Goal: Task Accomplishment & Management: Use online tool/utility

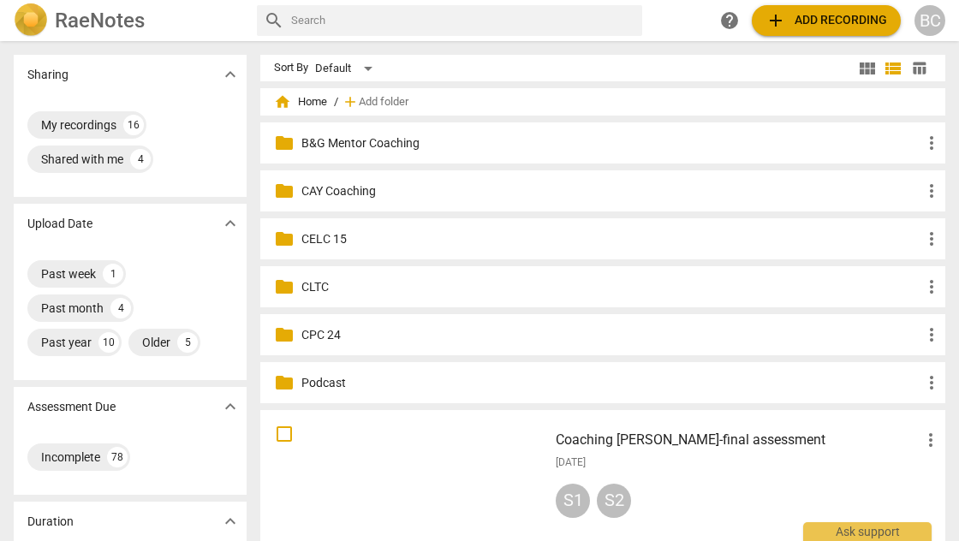
click at [330, 190] on p "CAY Coaching" at bounding box center [611, 191] width 620 height 18
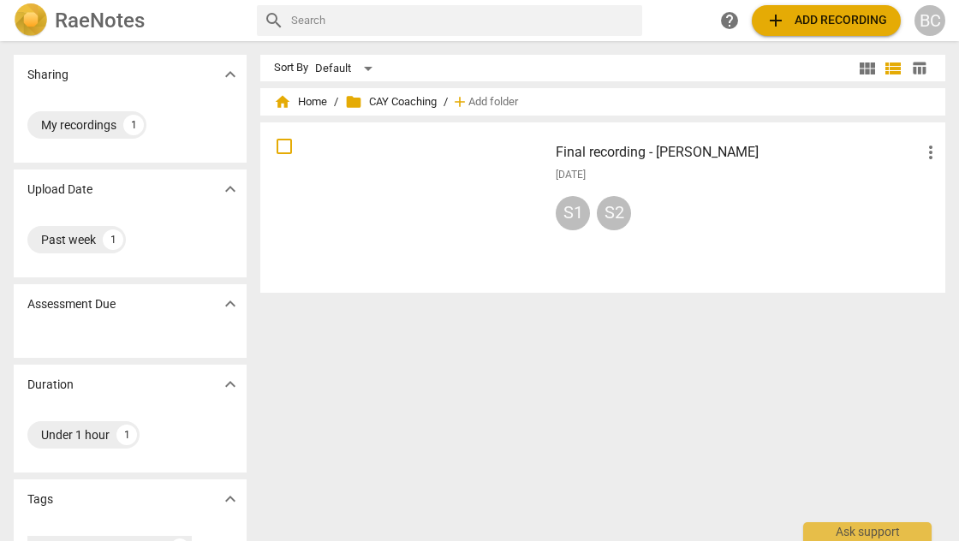
click at [571, 215] on div "S1" at bounding box center [573, 213] width 34 height 34
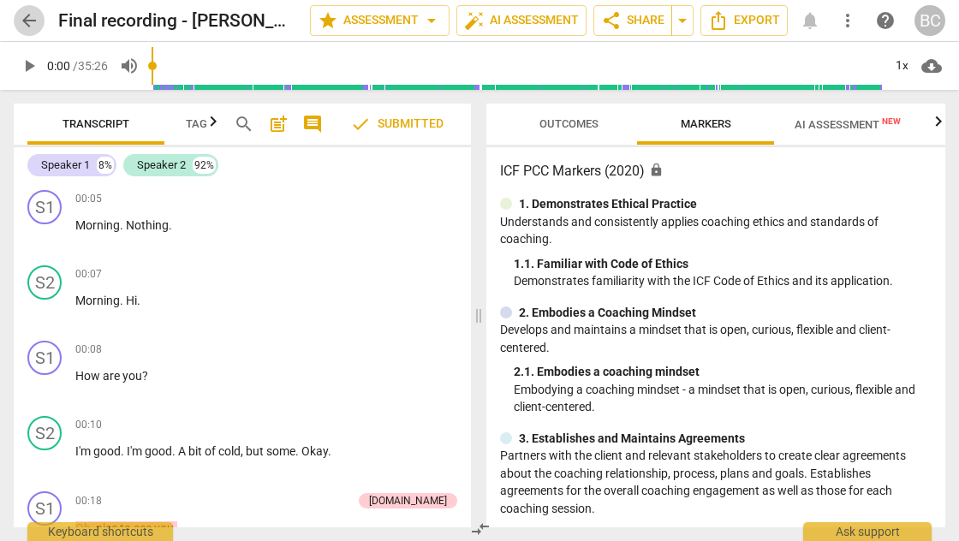
click at [33, 18] on span "arrow_back" at bounding box center [29, 20] width 21 height 21
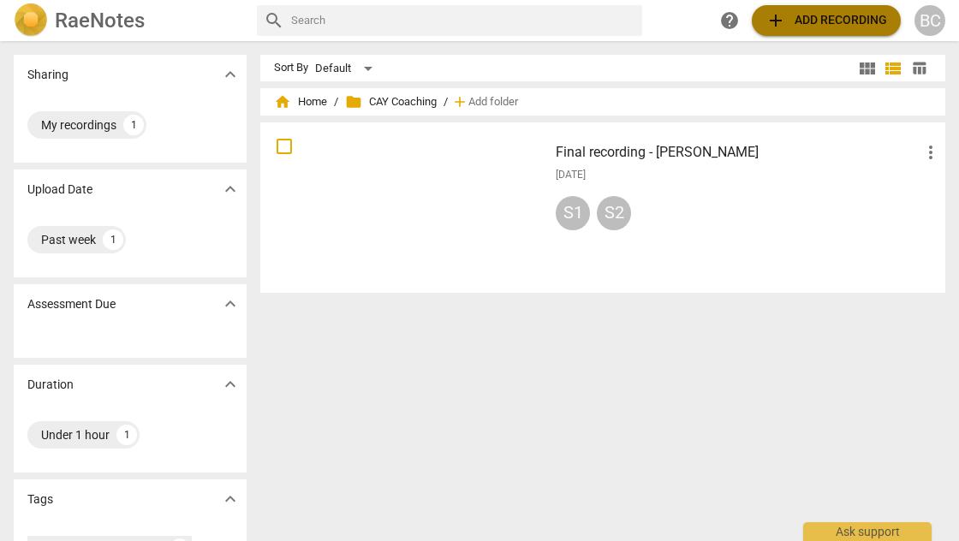
click at [799, 22] on span "add Add recording" at bounding box center [826, 20] width 122 height 21
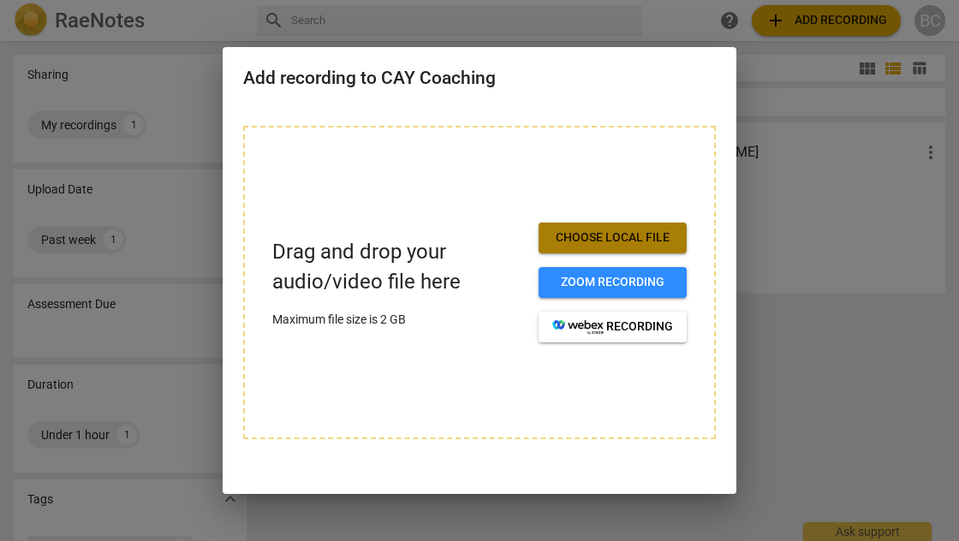
click at [642, 243] on span "Choose local file" at bounding box center [612, 237] width 121 height 17
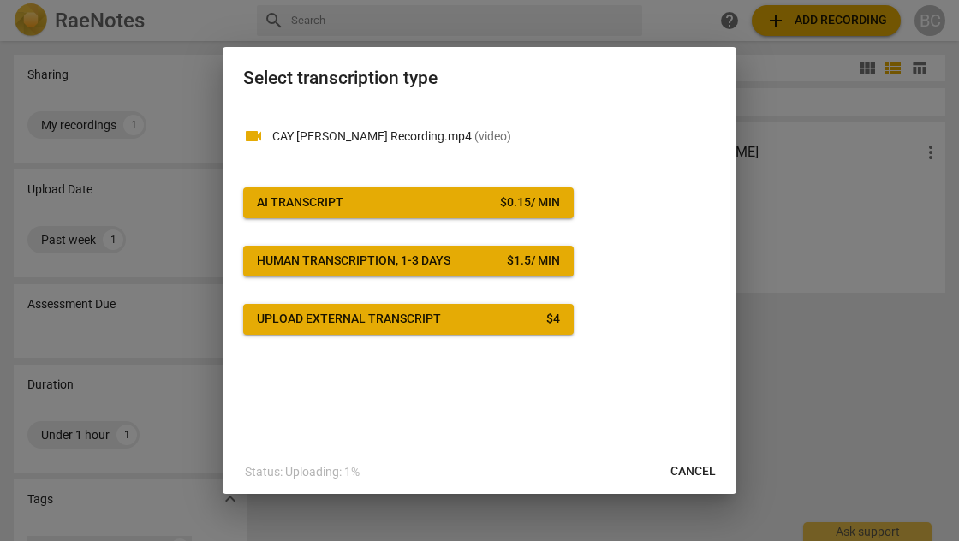
click at [402, 200] on span "AI Transcript $ 0.15 / min" at bounding box center [408, 202] width 303 height 17
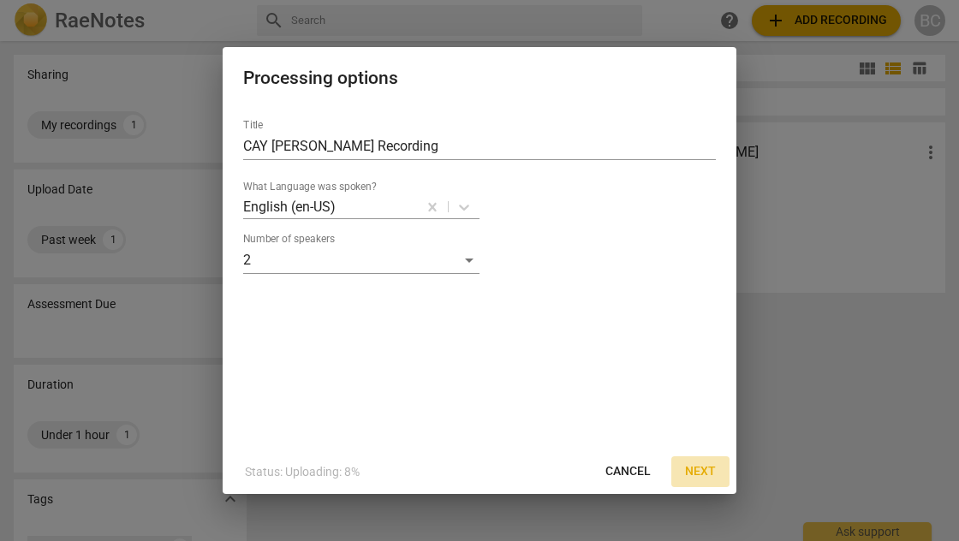
click at [707, 468] on span "Next" at bounding box center [700, 471] width 31 height 17
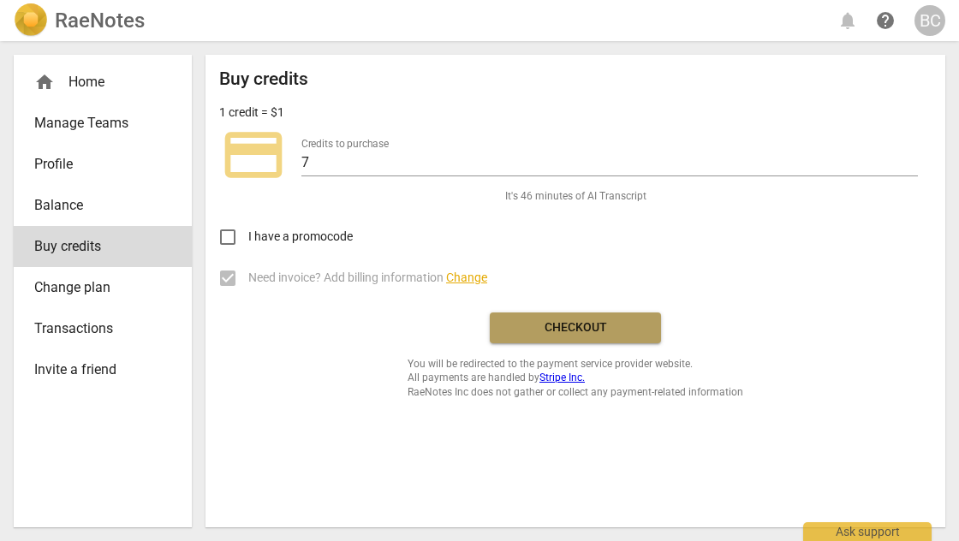
click at [585, 322] on span "Checkout" at bounding box center [575, 327] width 144 height 17
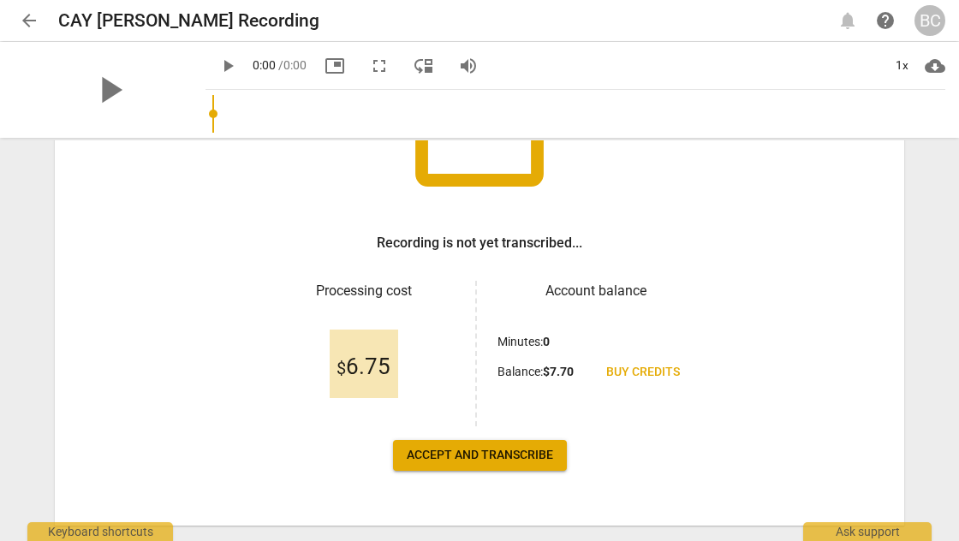
scroll to position [232, 0]
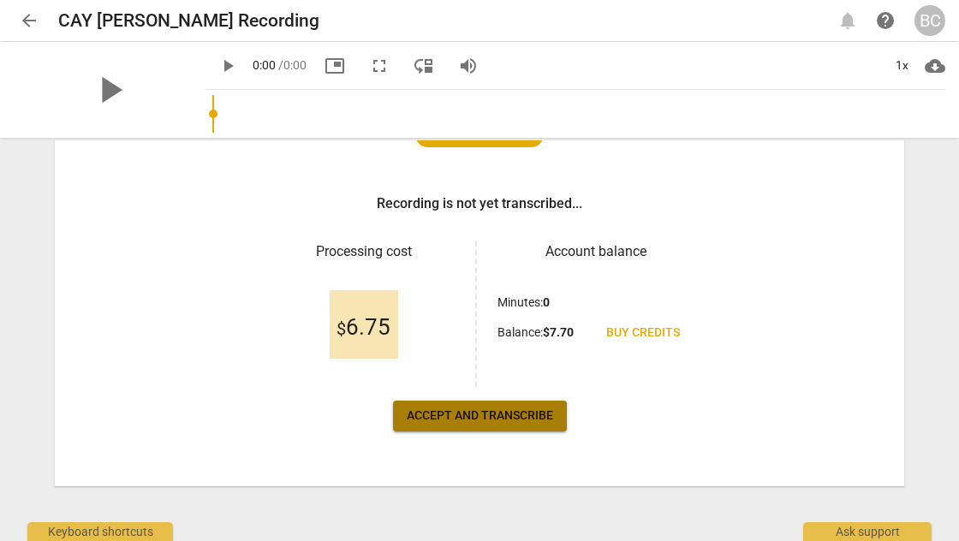
click at [520, 410] on span "Accept and transcribe" at bounding box center [480, 415] width 146 height 17
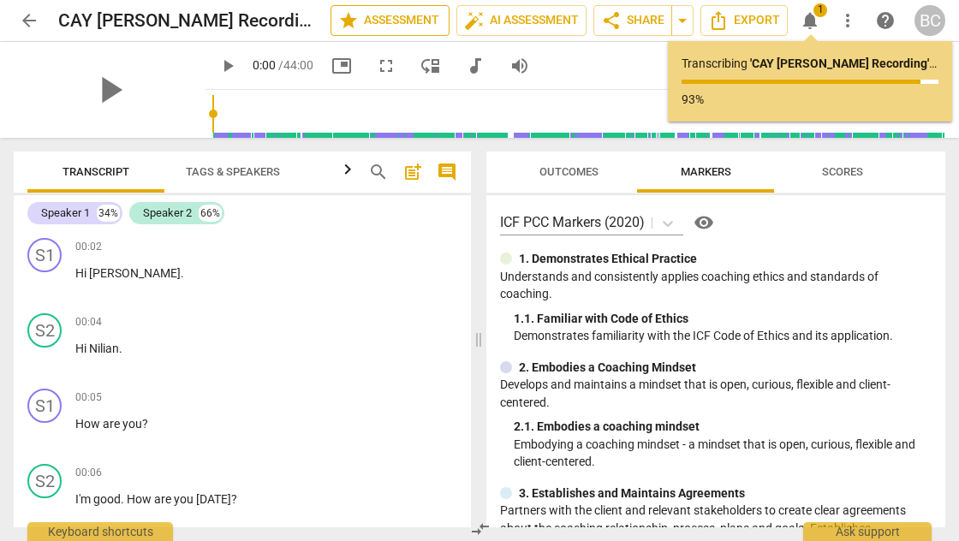
click at [408, 19] on span "star Assessment" at bounding box center [390, 20] width 104 height 21
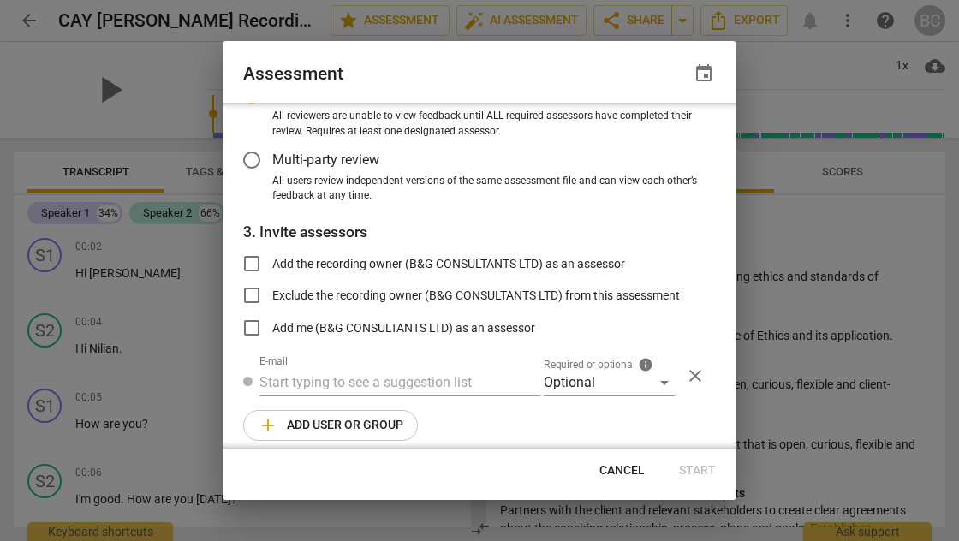
scroll to position [185, 0]
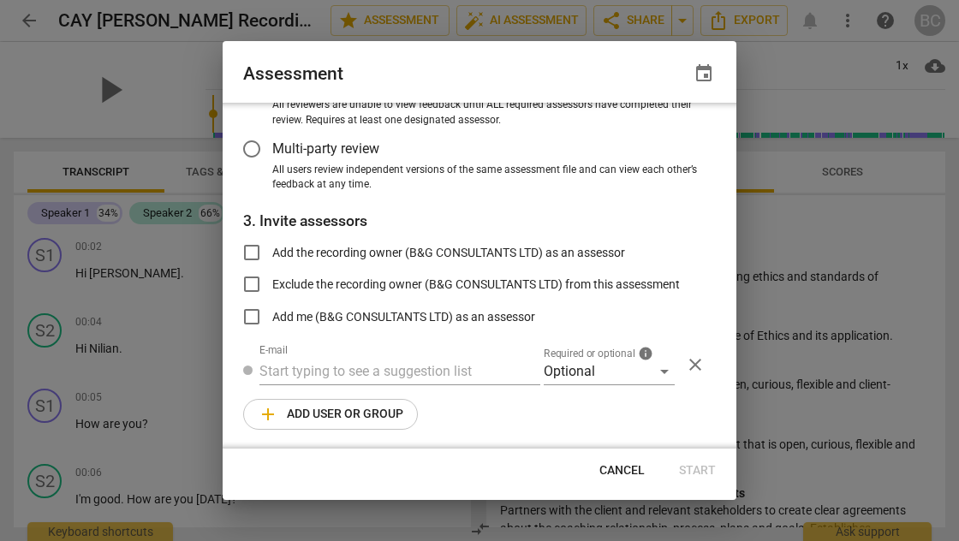
radio input "false"
click at [253, 251] on input "Add the recording owner (B&G CONSULTANTS LTD) as an assessor" at bounding box center [251, 252] width 41 height 41
checkbox input "true"
radio input "false"
click at [250, 312] on input "Add me (B&G CONSULTANTS LTD) as an assessor" at bounding box center [251, 316] width 41 height 41
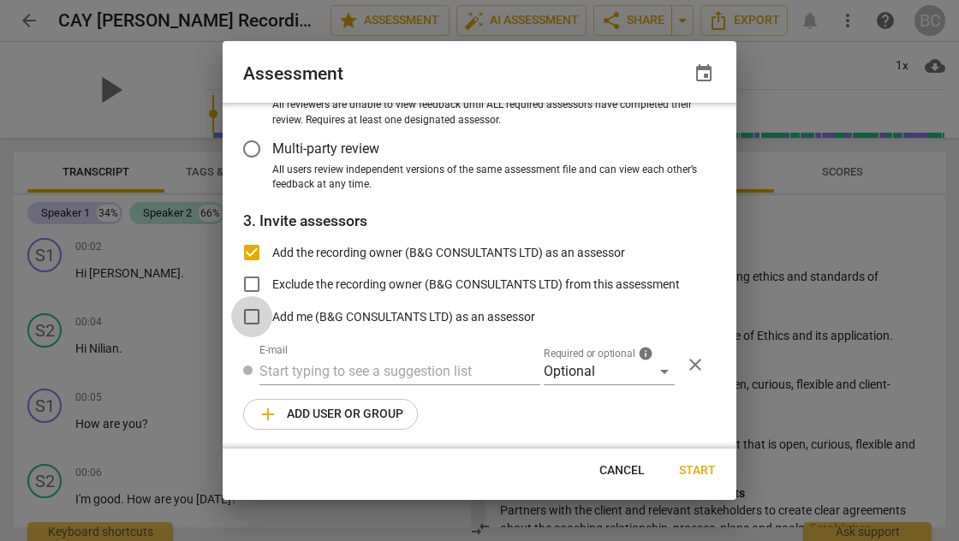
checkbox input "true"
click at [695, 472] on span "Start" at bounding box center [697, 470] width 37 height 17
radio input "false"
type input "B&G CONSULTANTS LTD <[EMAIL_ADDRESS][DOMAIN_NAME]>"
radio input "false"
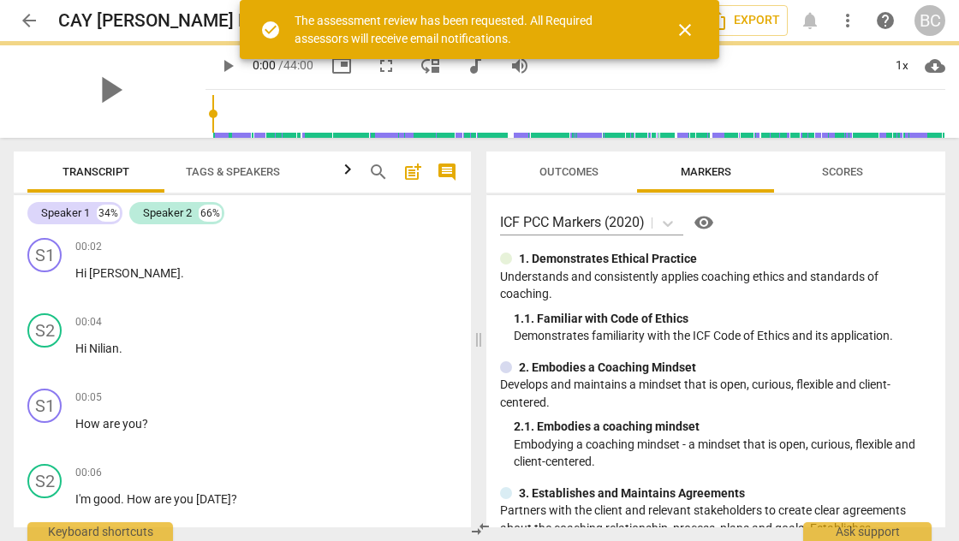
scroll to position [80, 0]
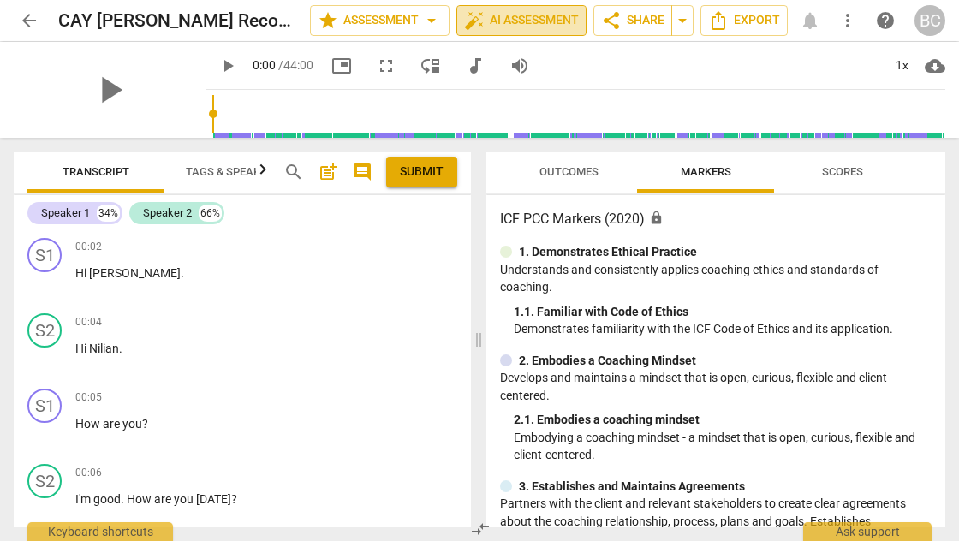
click at [555, 24] on span "auto_fix_high AI Assessment" at bounding box center [521, 20] width 115 height 21
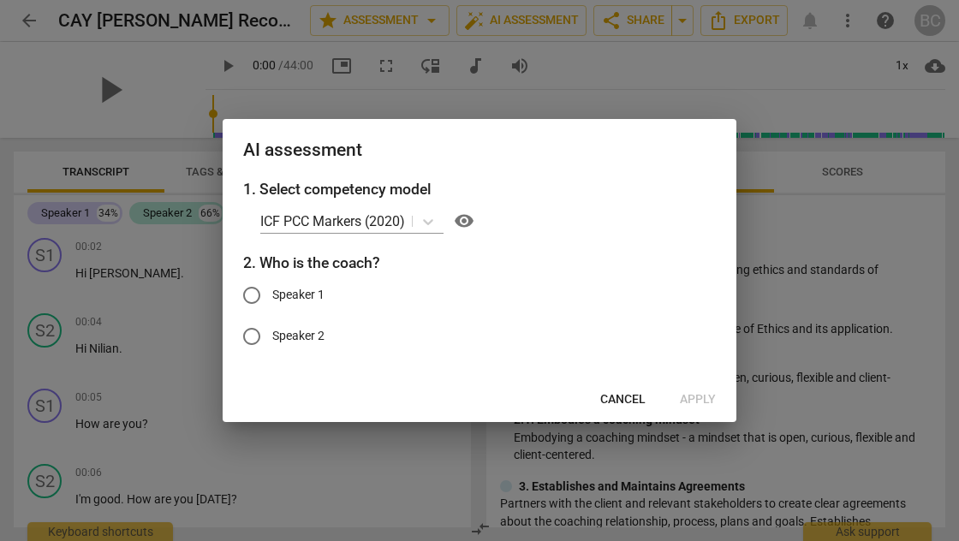
click at [251, 295] on input "Speaker 1" at bounding box center [251, 295] width 41 height 41
radio input "true"
click at [707, 394] on span "Apply" at bounding box center [698, 399] width 36 height 17
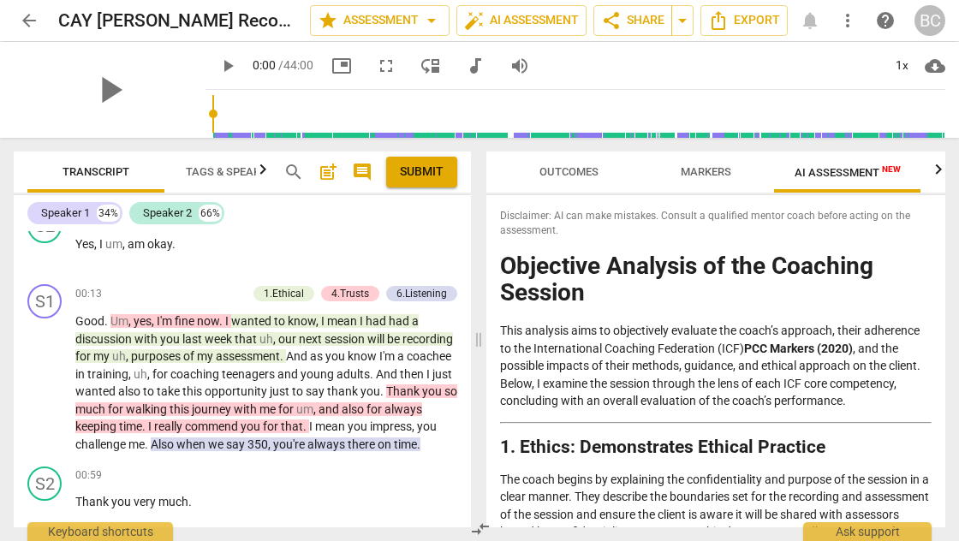
scroll to position [541, 0]
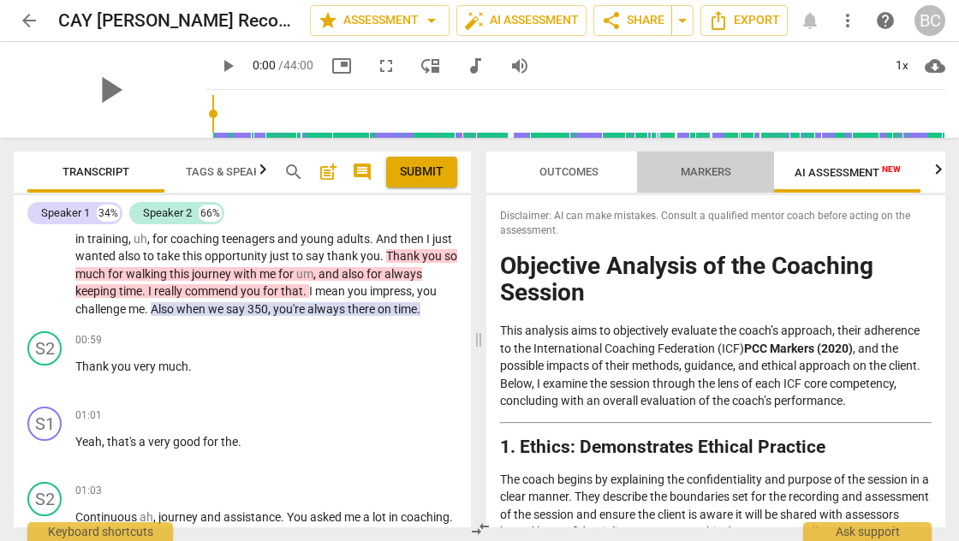
click at [704, 175] on span "Markers" at bounding box center [705, 171] width 51 height 13
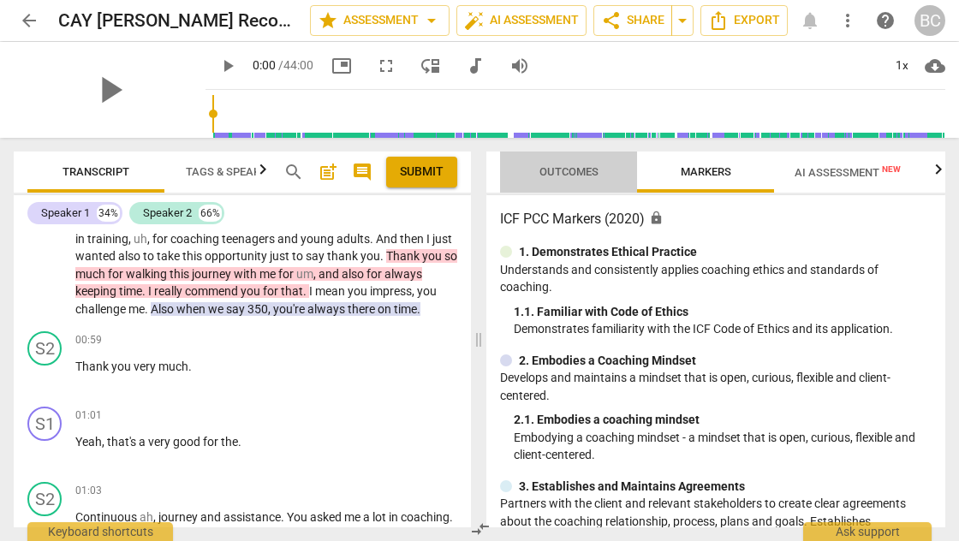
click at [586, 171] on span "Outcomes" at bounding box center [568, 171] width 59 height 13
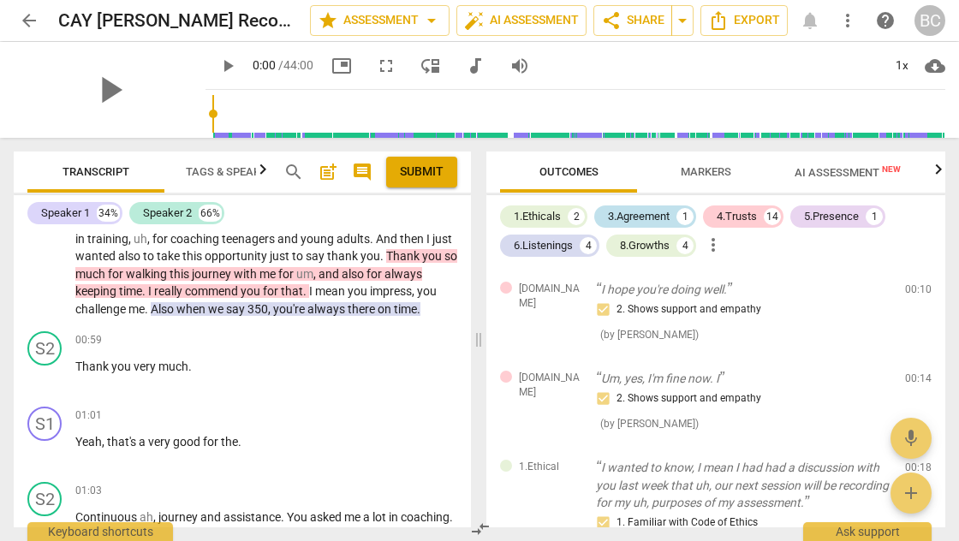
click at [651, 220] on div "3.Agreement" at bounding box center [639, 216] width 62 height 17
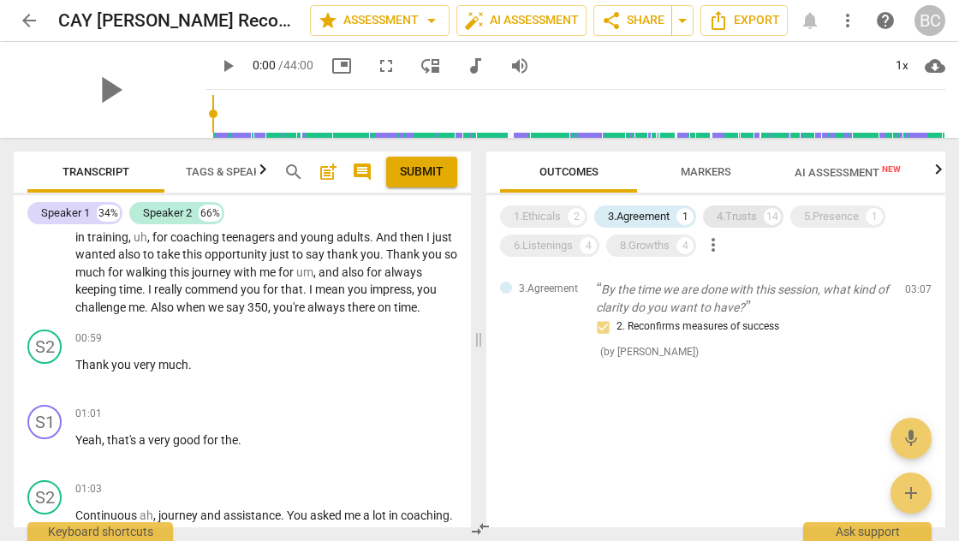
click at [746, 212] on div "4.Trusts" at bounding box center [736, 216] width 40 height 17
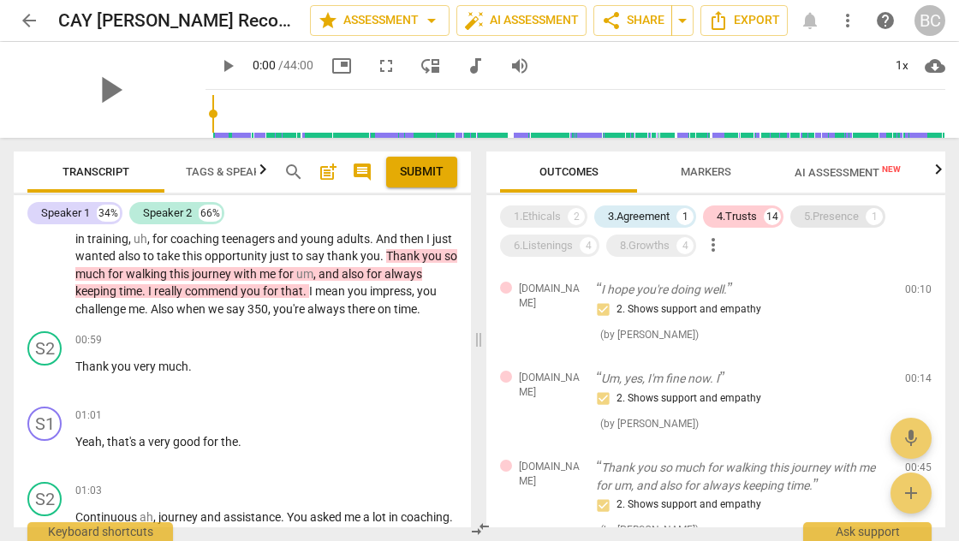
click at [822, 216] on div "5.Presence" at bounding box center [831, 216] width 55 height 17
click at [747, 217] on div "4.Trusts" at bounding box center [736, 216] width 40 height 17
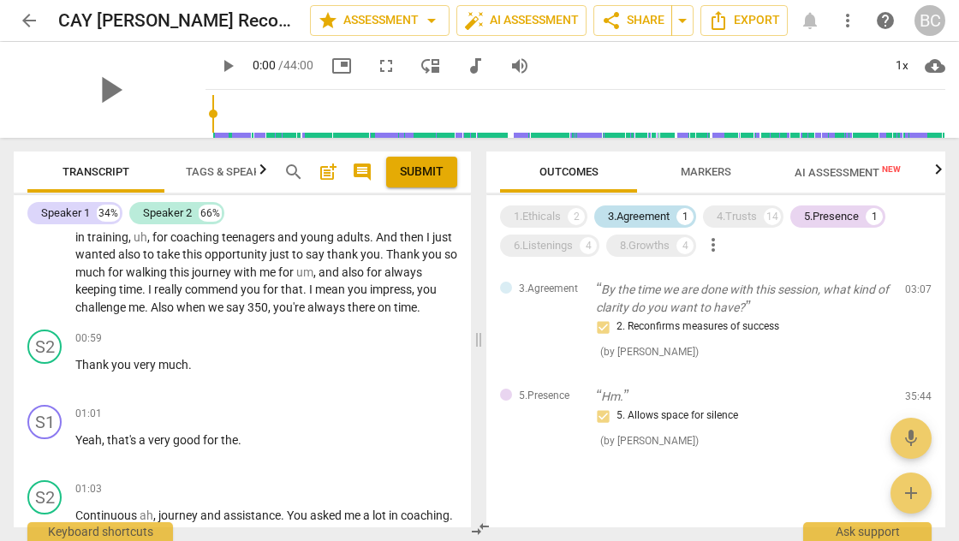
click at [663, 213] on div "3.Agreement" at bounding box center [639, 216] width 62 height 17
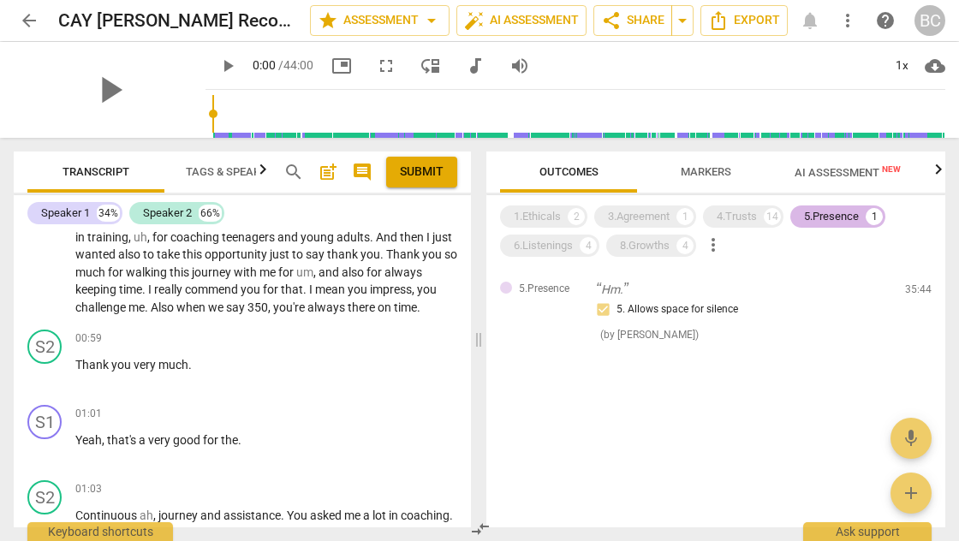
click at [822, 218] on div "5.Presence" at bounding box center [831, 216] width 55 height 17
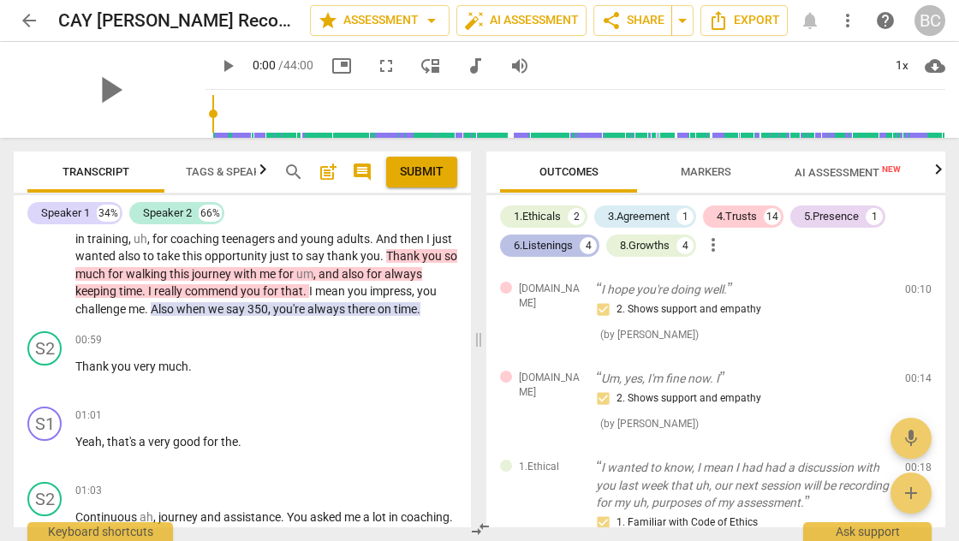
click at [562, 248] on div "6.Listenings" at bounding box center [543, 245] width 59 height 17
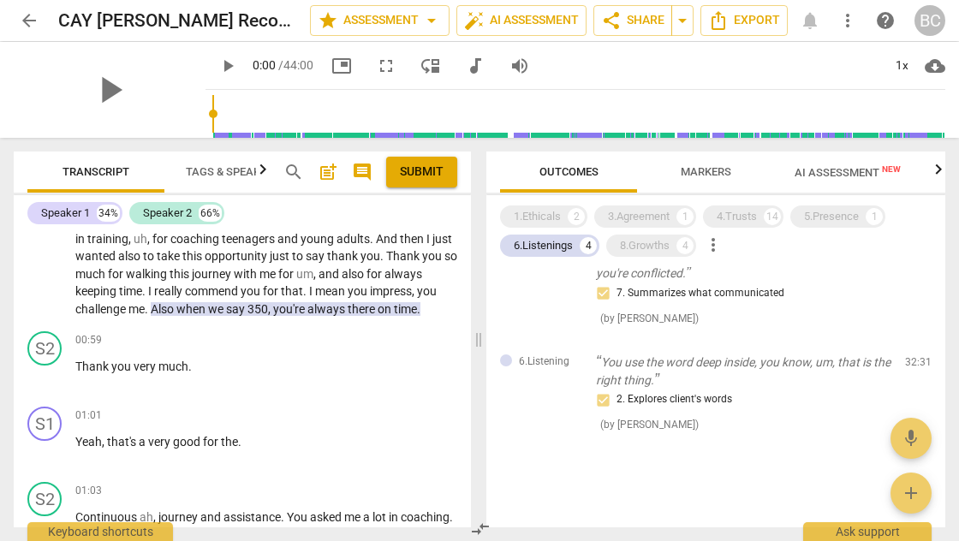
scroll to position [0, 0]
